Goal: Task Accomplishment & Management: Manage account settings

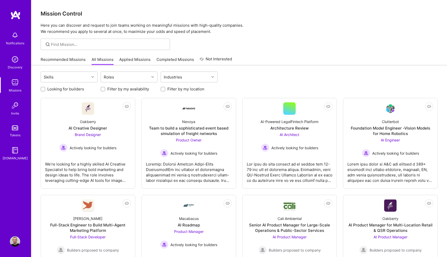
click at [64, 89] on label "Looking for builders" at bounding box center [65, 88] width 37 height 5
click at [45, 89] on input "Looking for builders" at bounding box center [44, 90] width 4 height 4
checkbox input "true"
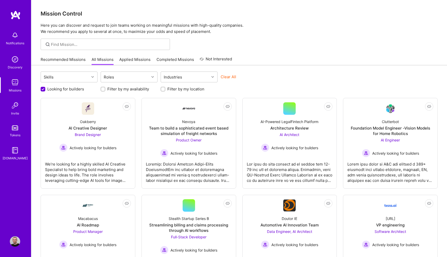
click at [174, 90] on label "Filter by my location" at bounding box center [186, 88] width 37 height 5
click at [165, 90] on input "Filter by my location" at bounding box center [164, 90] width 4 height 4
checkbox input "true"
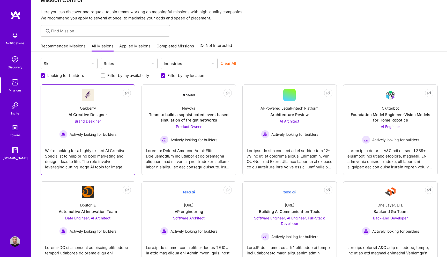
scroll to position [5, 0]
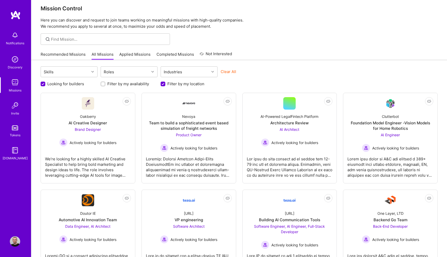
click at [137, 52] on link "Applied Missions" at bounding box center [134, 56] width 31 height 9
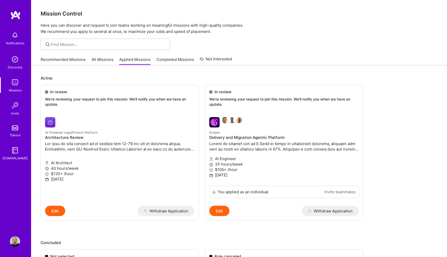
click at [107, 59] on link "All Missions" at bounding box center [103, 61] width 22 height 9
